Goal: Information Seeking & Learning: Learn about a topic

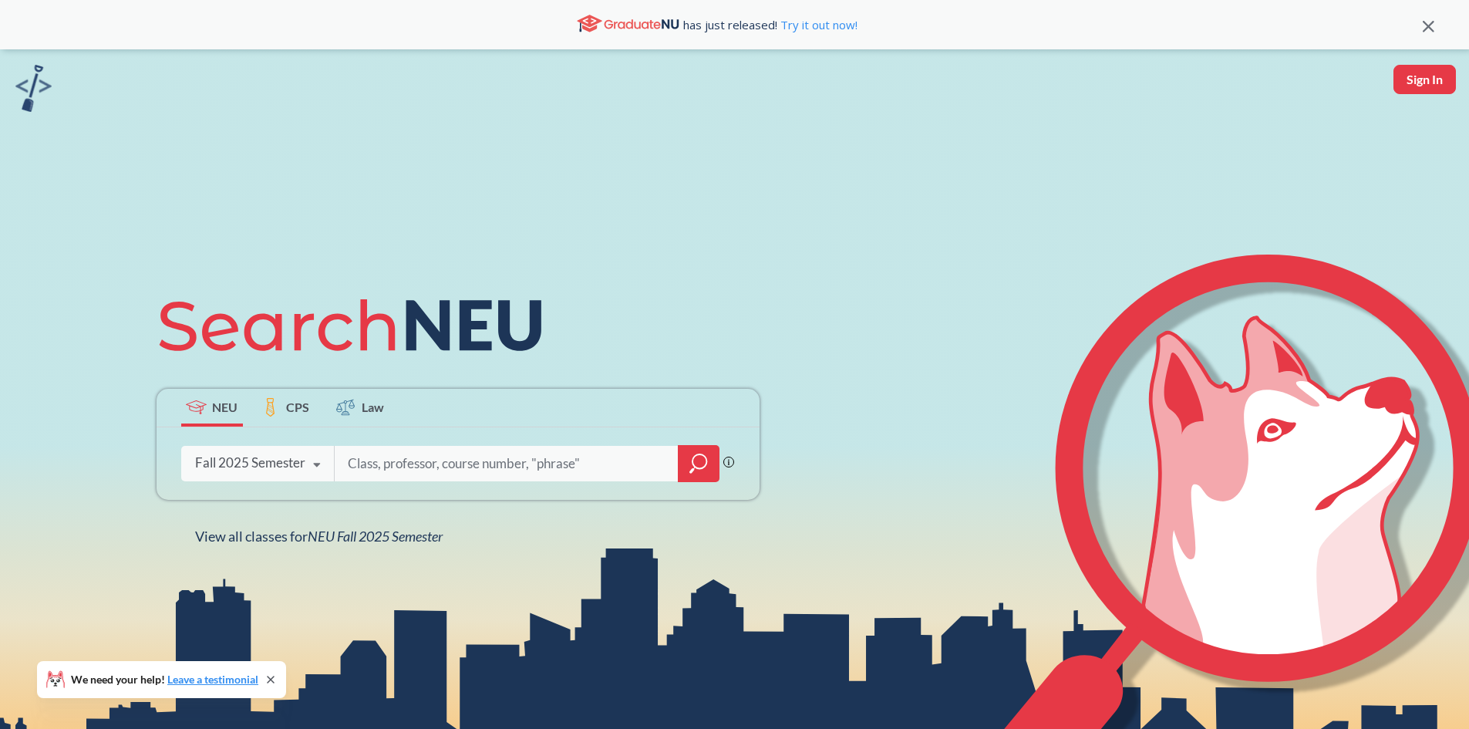
click at [370, 466] on input "search" at bounding box center [506, 463] width 321 height 32
type input "AI learning"
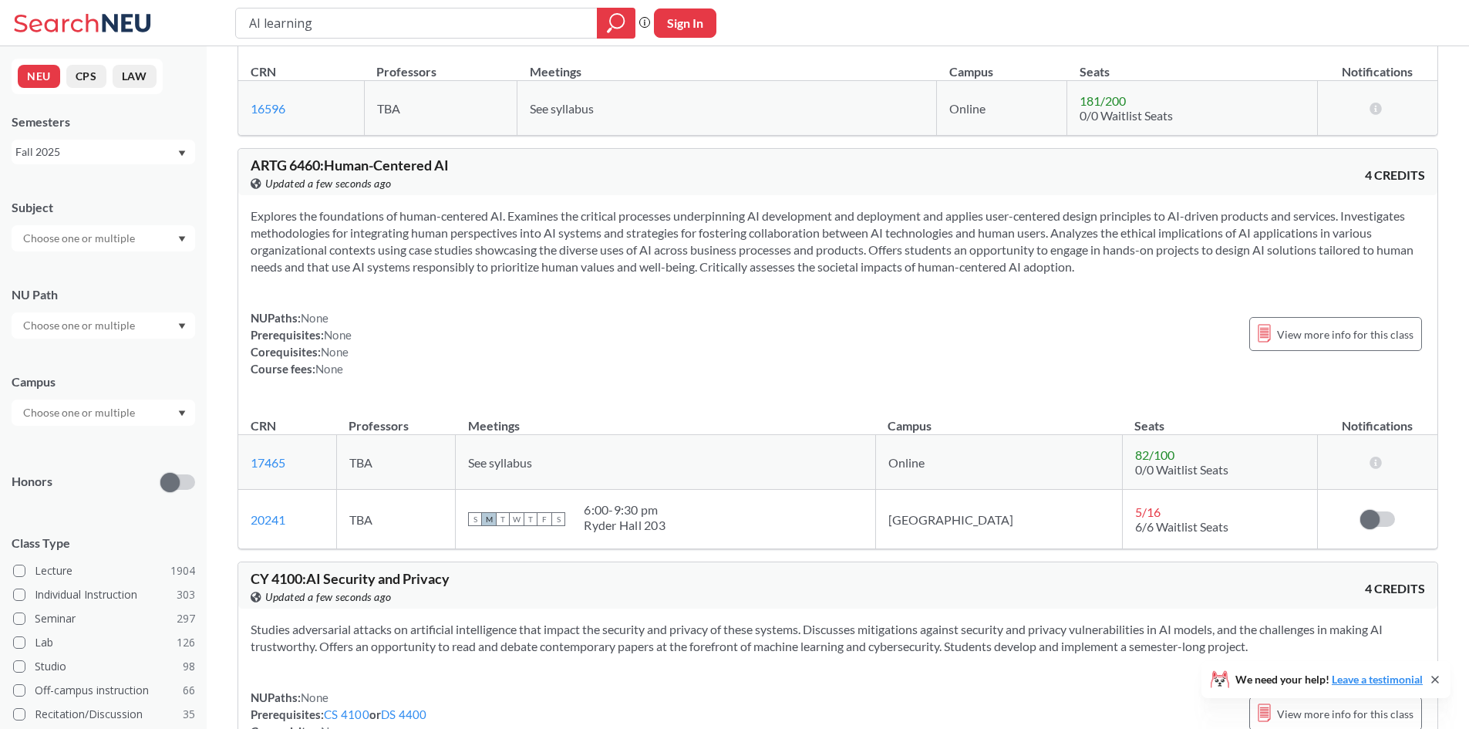
scroll to position [1079, 0]
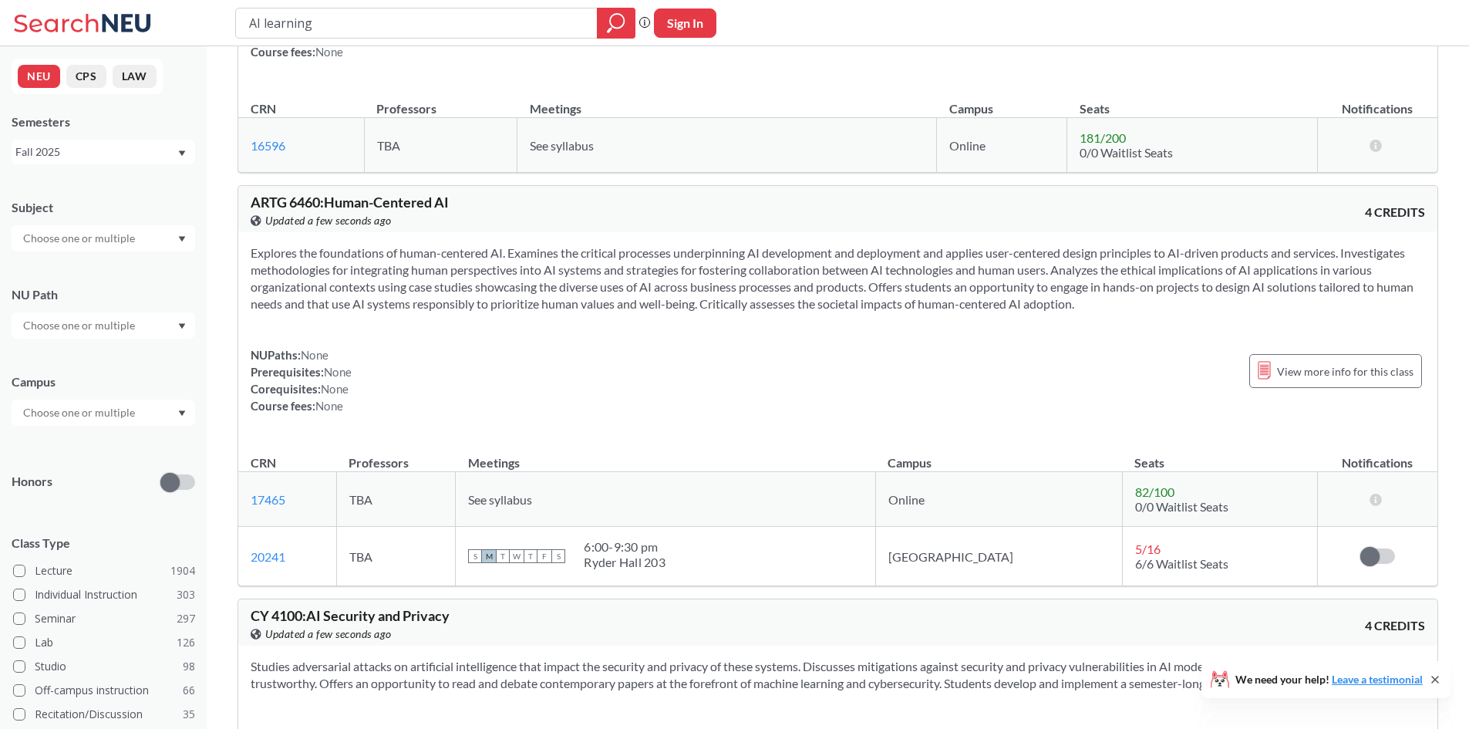
click at [115, 420] on input "text" at bounding box center [80, 412] width 130 height 19
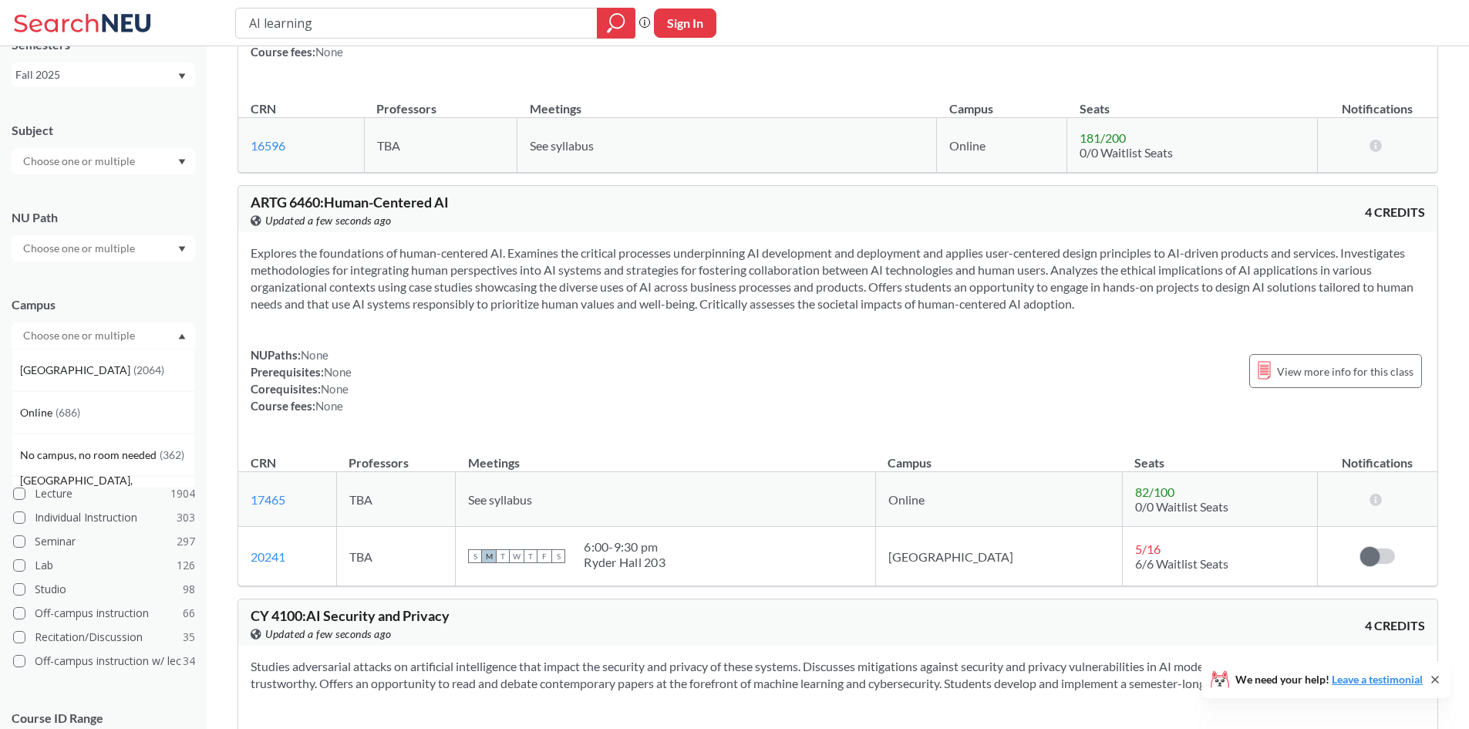
click at [116, 278] on div "Subject [GEOGRAPHIC_DATA] ( 2064 ) Online ( 686 ) No campus, no room needed ( 3…" at bounding box center [103, 455] width 183 height 699
click at [133, 249] on input "text" at bounding box center [80, 248] width 130 height 19
click at [136, 206] on div "NU Path Writing Intensive ( 181 ) Societies/Institutions ( 139 ) Interpreting C…" at bounding box center [103, 228] width 183 height 68
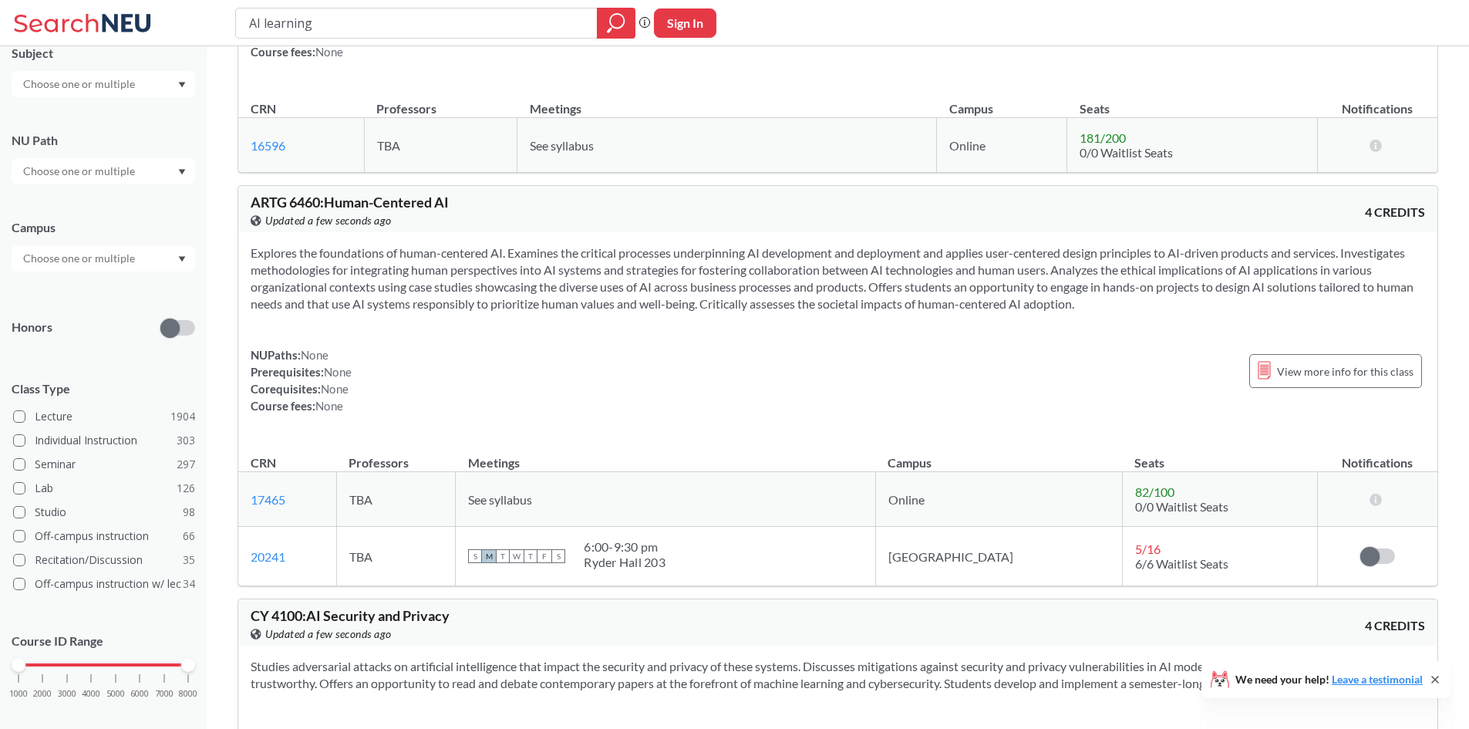
scroll to position [0, 0]
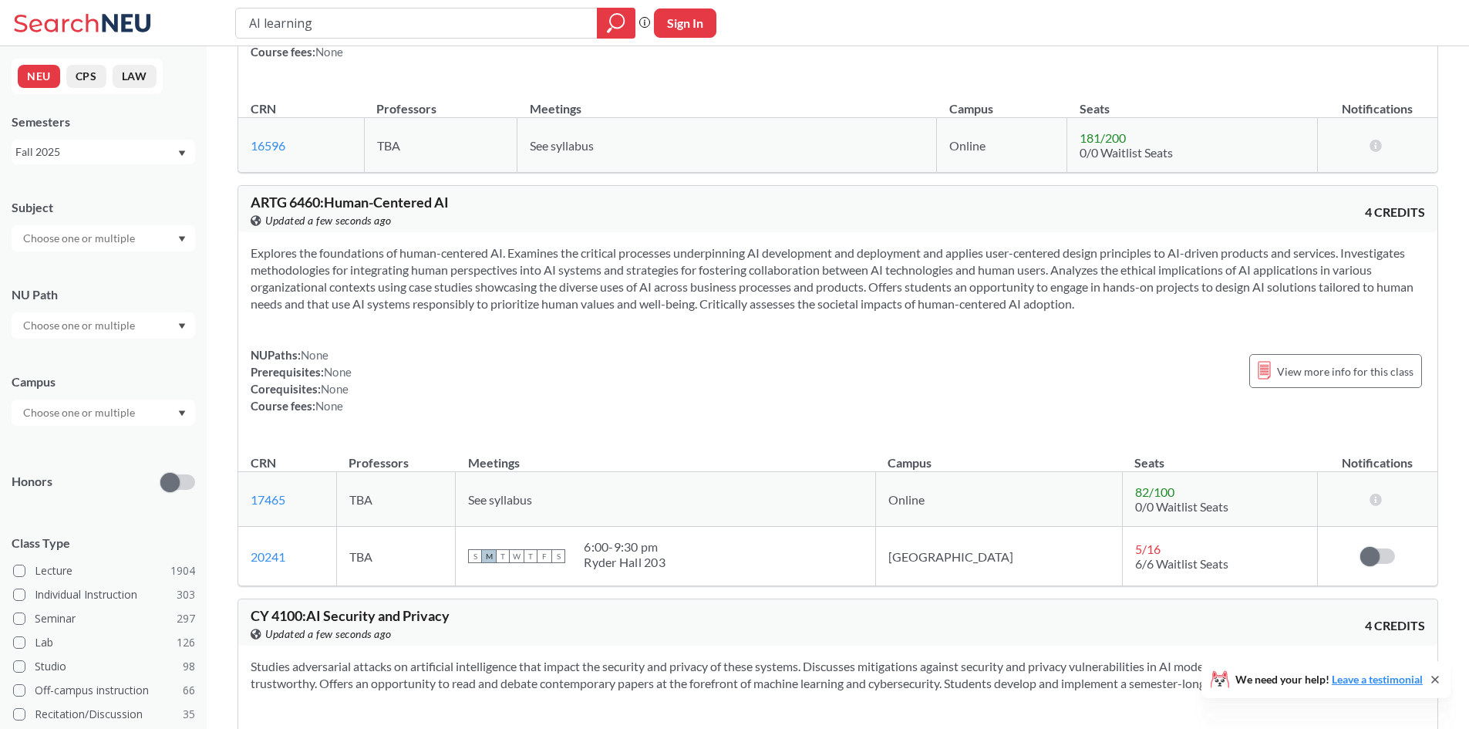
click at [106, 251] on div "Subject NU Path Campus Honors Class Type Lecture 1904 Individual Instruction 30…" at bounding box center [103, 532] width 183 height 699
click at [125, 239] on input "text" at bounding box center [80, 238] width 130 height 19
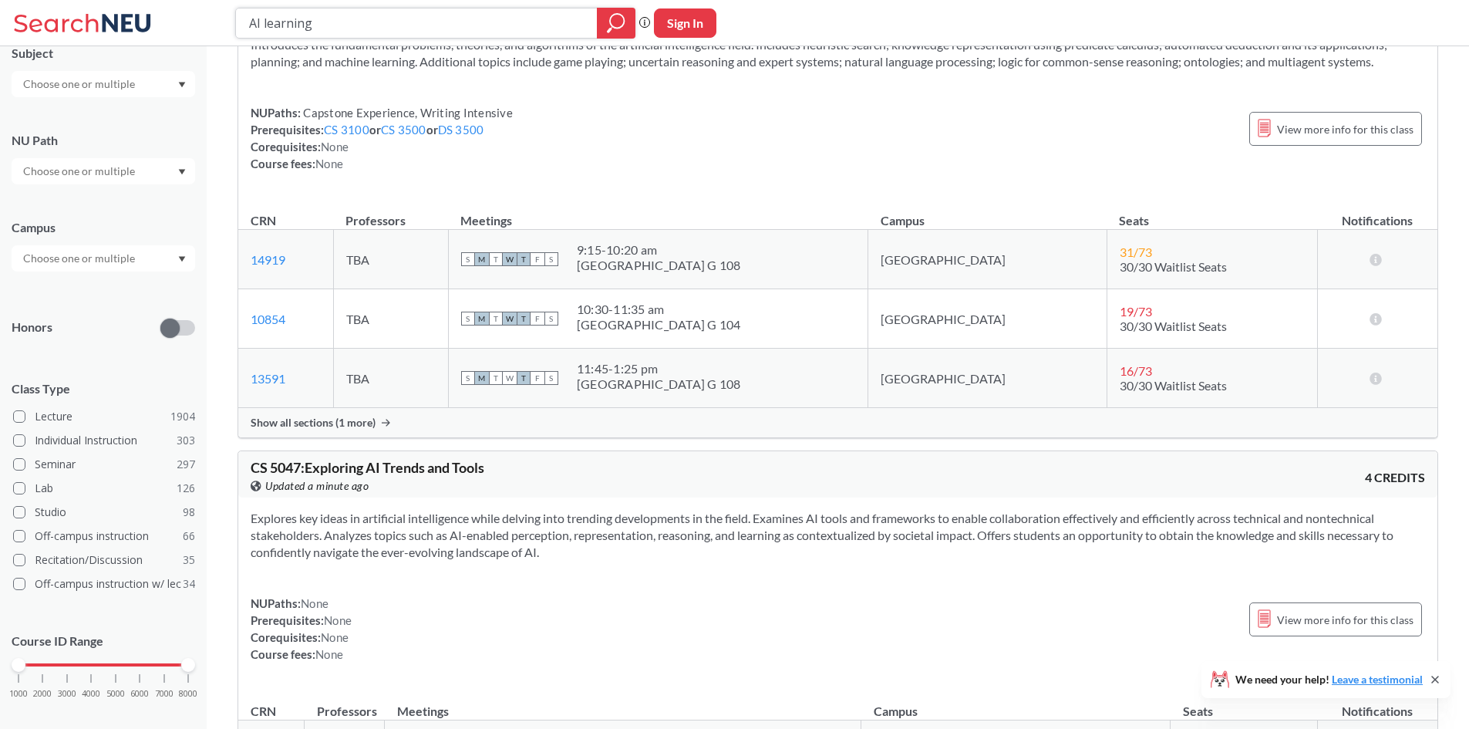
drag, startPoint x: 406, startPoint y: 22, endPoint x: 127, endPoint y: 27, distance: 279.1
click at [127, 27] on div "AI learning Phrase search guarantees the exact search appears in the results. E…" at bounding box center [734, 23] width 1469 height 46
type input "artificial intelligence"
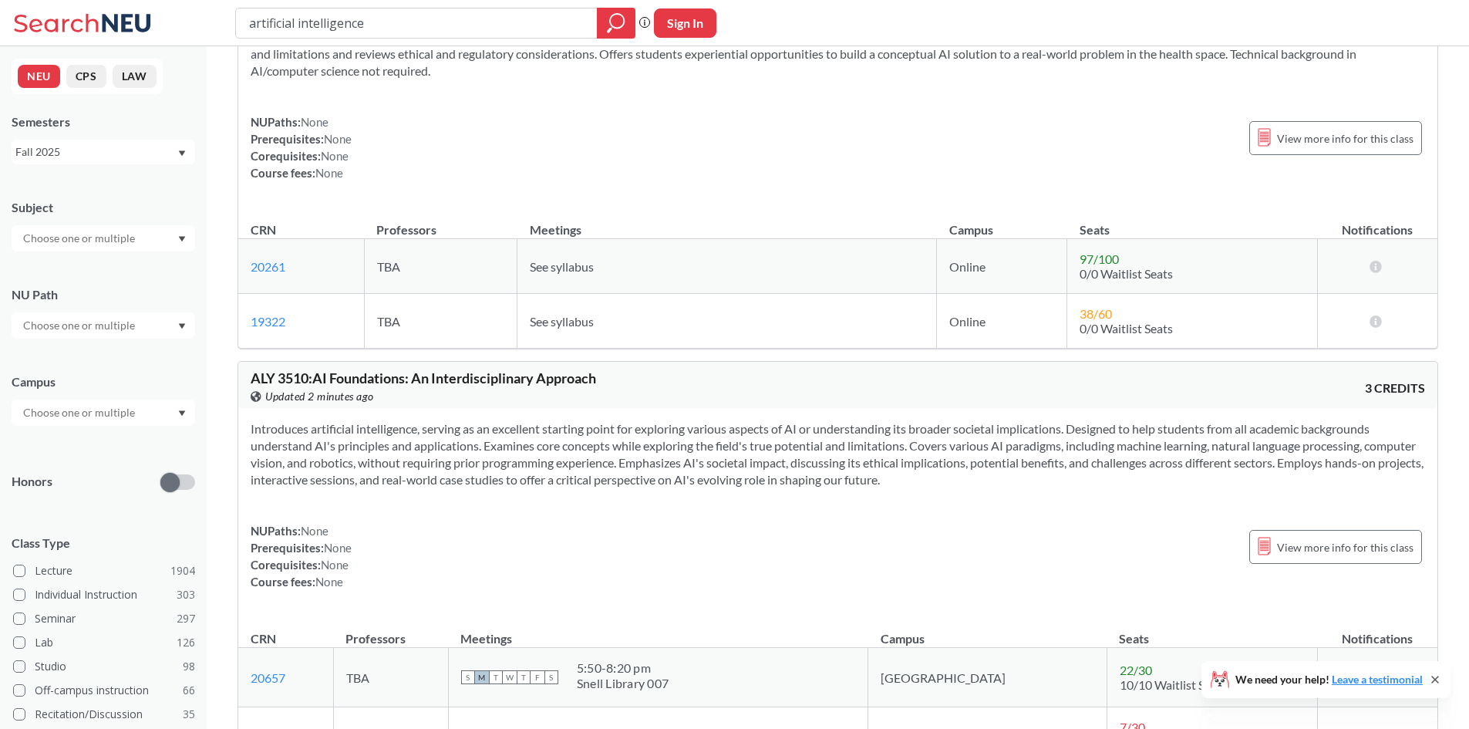
scroll to position [6707, 0]
